Goal: Transaction & Acquisition: Purchase product/service

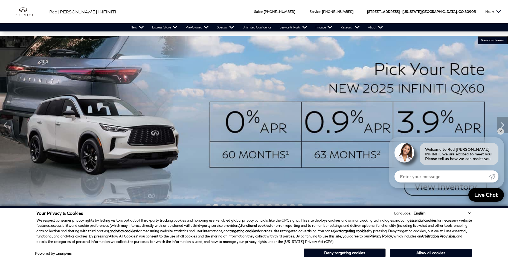
click at [191, 216] on div "Your Privacy & Cookies Language: English Spanish / Español English / [GEOGRAPHI…" at bounding box center [254, 213] width 436 height 5
click at [502, 131] on link "✕" at bounding box center [501, 131] width 7 height 7
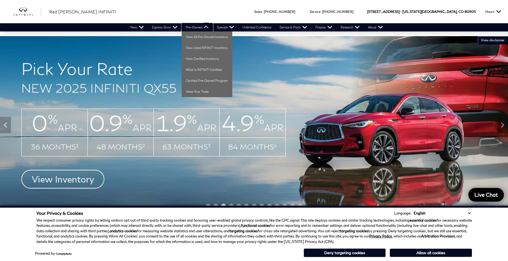
click at [191, 26] on link "Pre-Owned" at bounding box center [197, 27] width 31 height 8
click at [191, 35] on link "View All Pre-Owned Inventory" at bounding box center [207, 36] width 51 height 11
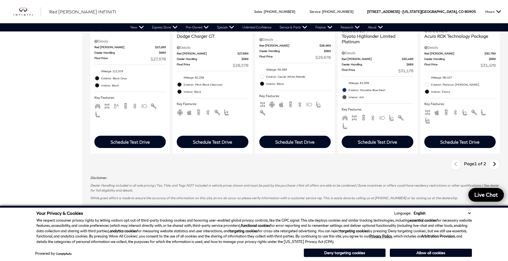
scroll to position [849, 0]
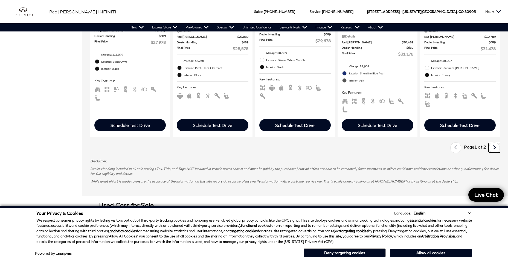
drag, startPoint x: 496, startPoint y: 150, endPoint x: 490, endPoint y: 150, distance: 5.8
click at [496, 150] on link "Next" at bounding box center [495, 147] width 12 height 9
